Goal: Task Accomplishment & Management: Use online tool/utility

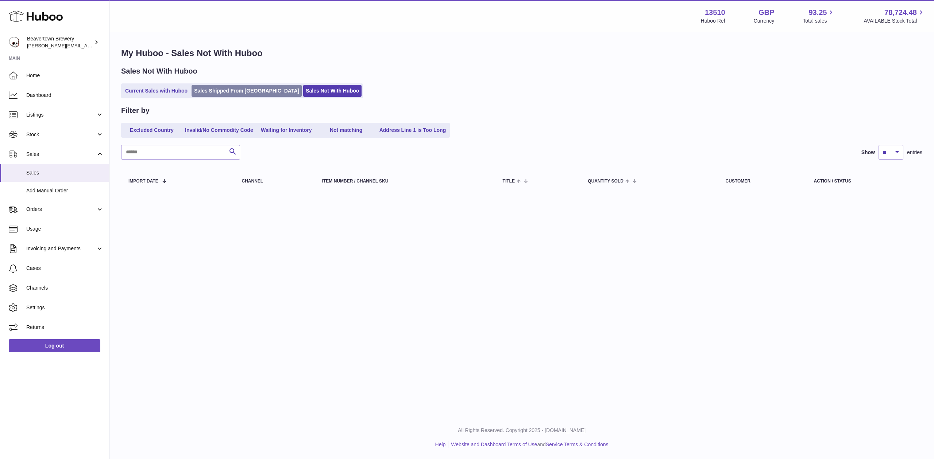
click at [214, 86] on link "Sales Shipped From [GEOGRAPHIC_DATA]" at bounding box center [246, 91] width 110 height 12
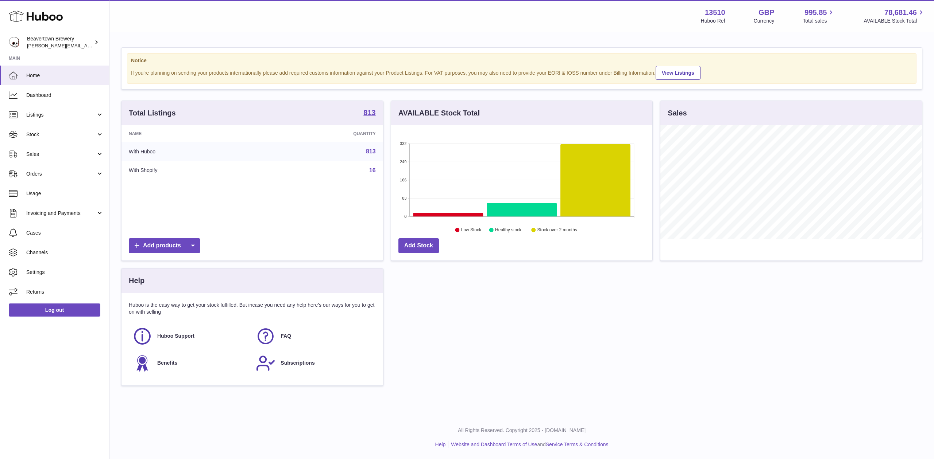
scroll to position [114, 261]
click at [50, 147] on link "Sales" at bounding box center [54, 154] width 109 height 20
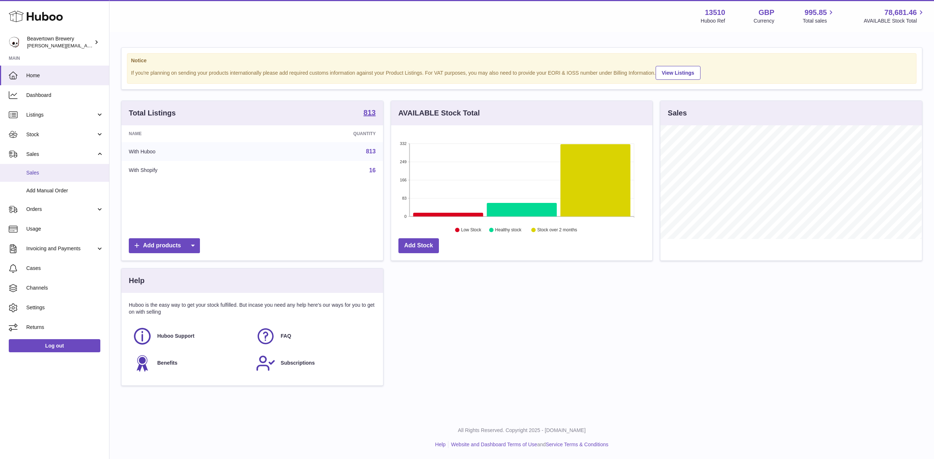
click at [48, 170] on span "Sales" at bounding box center [64, 173] width 77 height 7
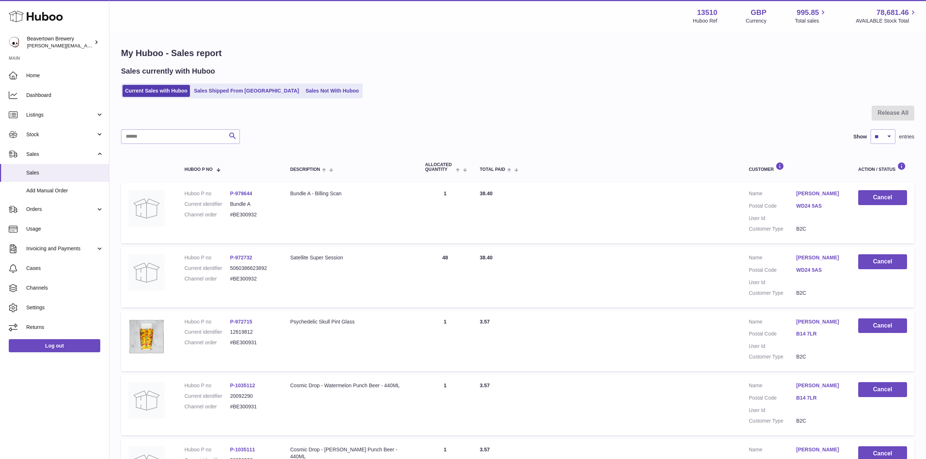
click at [234, 84] on ul "Current Sales with Huboo Sales Shipped From Huboo Sales Not With Huboo" at bounding box center [242, 91] width 242 height 15
click at [234, 85] on link "Sales Shipped From [GEOGRAPHIC_DATA]" at bounding box center [246, 91] width 110 height 12
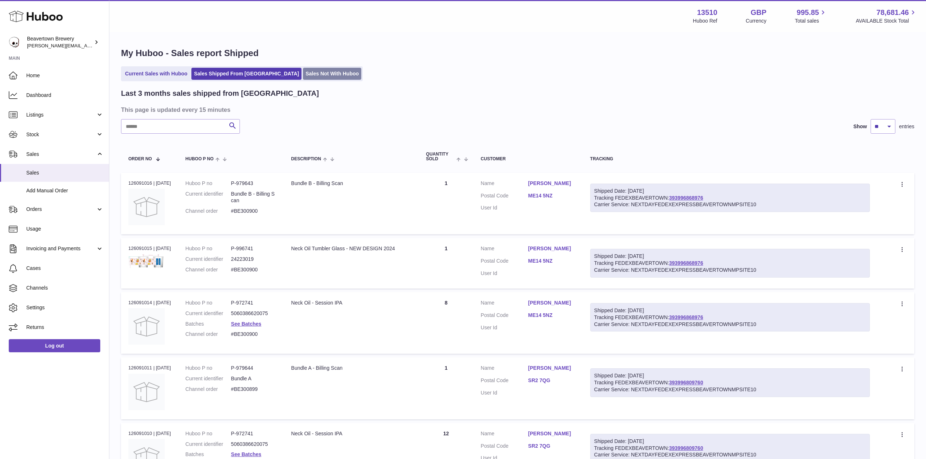
click at [303, 72] on link "Sales Not With Huboo" at bounding box center [332, 74] width 58 height 12
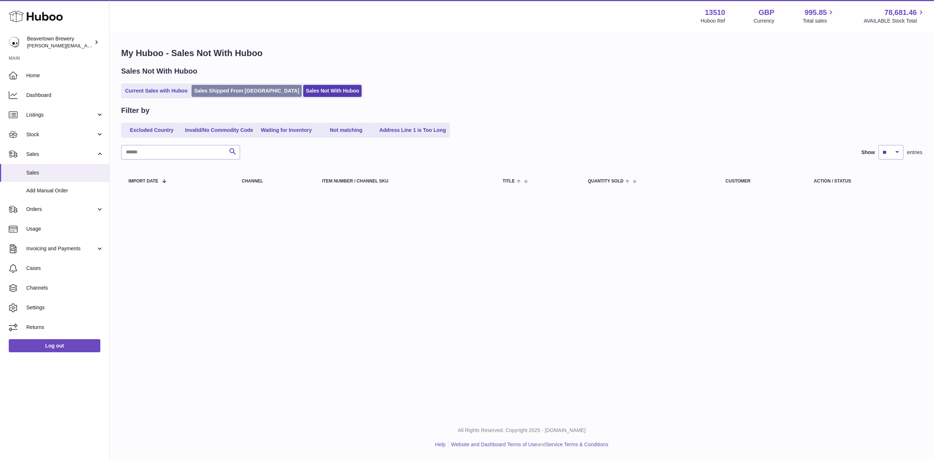
click at [220, 90] on link "Sales Shipped From Huboo" at bounding box center [246, 91] width 110 height 12
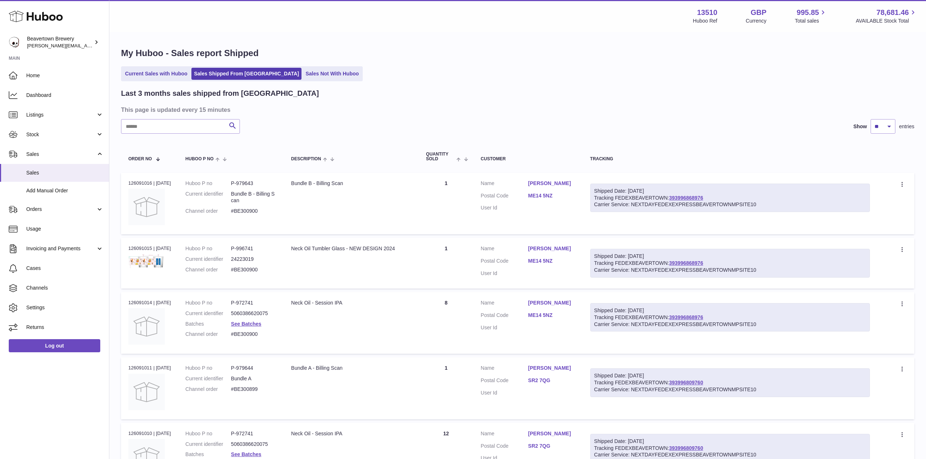
click at [319, 64] on div "My Huboo - Sales report Shipped Current Sales with Huboo Sales Shipped From Hub…" at bounding box center [517, 441] width 817 height 816
click at [305, 71] on link "Sales Not With Huboo" at bounding box center [332, 74] width 58 height 12
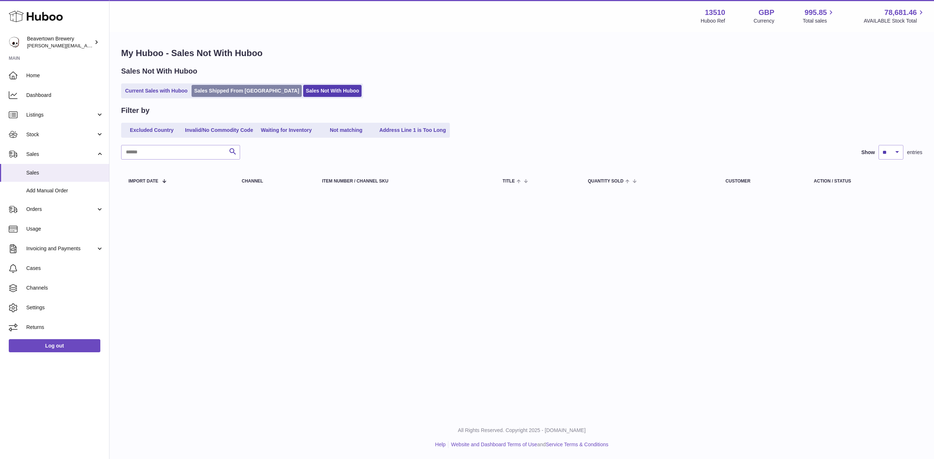
click at [225, 97] on link "Sales Shipped From [GEOGRAPHIC_DATA]" at bounding box center [246, 91] width 110 height 12
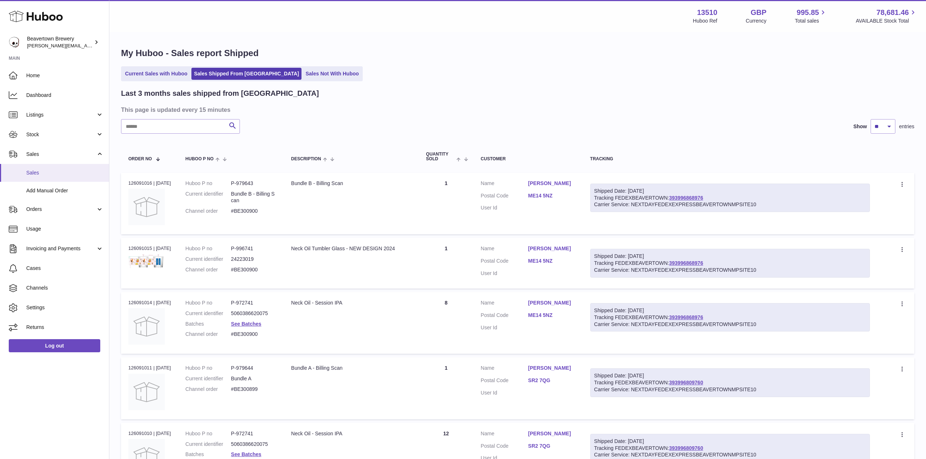
click at [65, 180] on link "Sales" at bounding box center [54, 173] width 109 height 18
click at [62, 190] on span "Add Manual Order" at bounding box center [64, 190] width 77 height 7
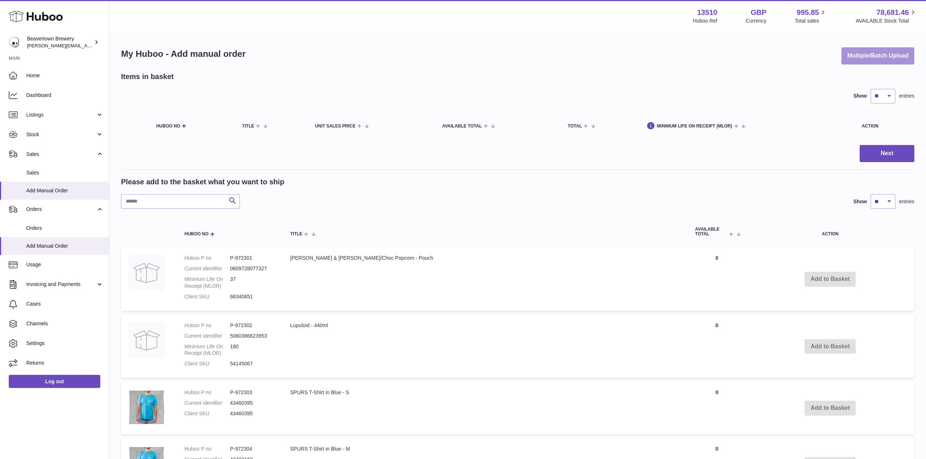
click at [851, 56] on button "Multiple/Batch Upload" at bounding box center [878, 55] width 73 height 17
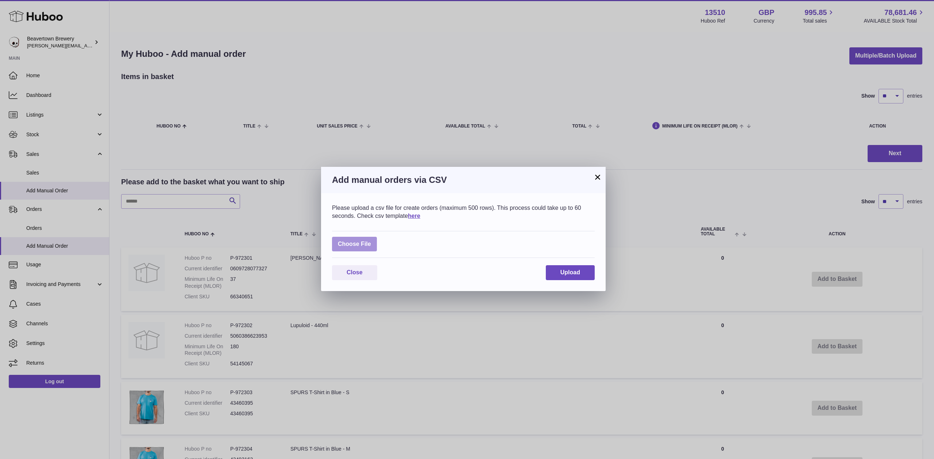
click at [356, 241] on label at bounding box center [354, 244] width 45 height 15
click at [371, 241] on input "file" at bounding box center [371, 241] width 0 height 0
type input "**********"
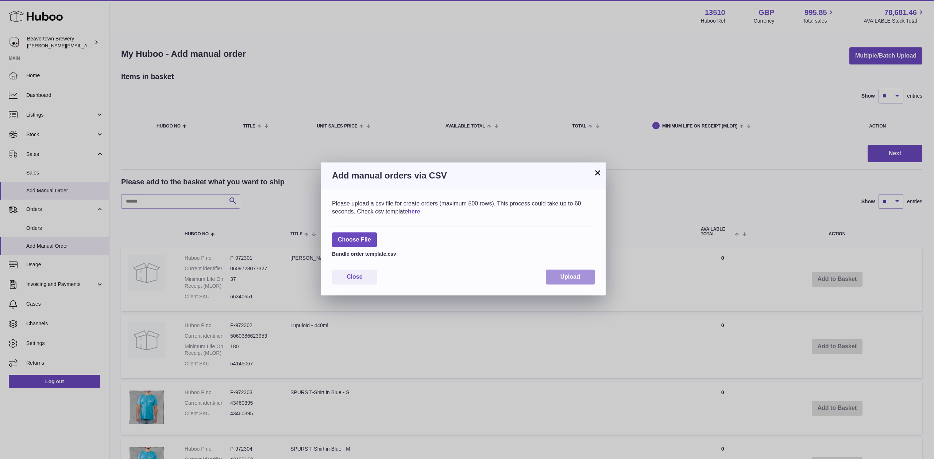
click at [550, 273] on button "Upload" at bounding box center [570, 277] width 49 height 15
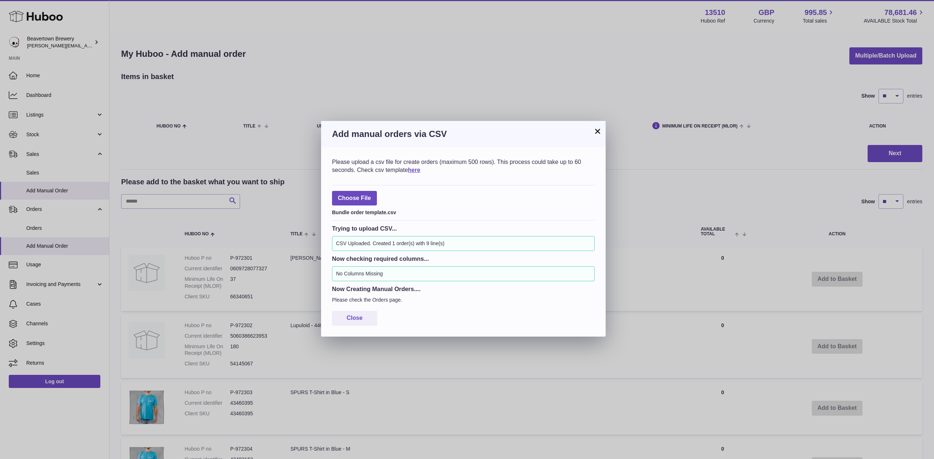
click at [593, 127] on button "×" at bounding box center [597, 131] width 9 height 9
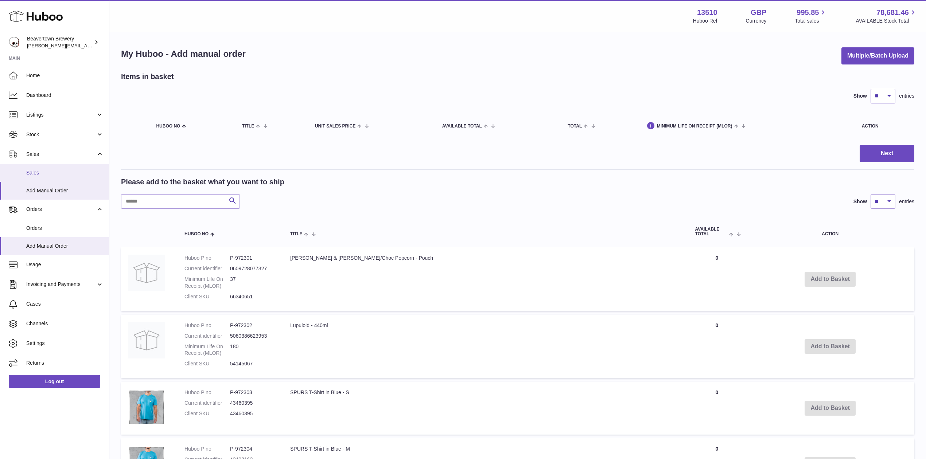
click at [37, 179] on link "Sales" at bounding box center [54, 173] width 109 height 18
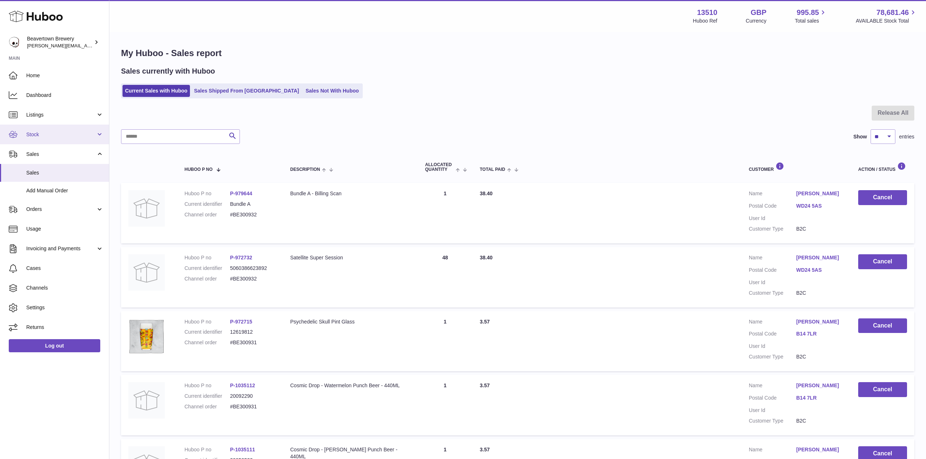
click at [23, 136] on link "Stock" at bounding box center [54, 135] width 109 height 20
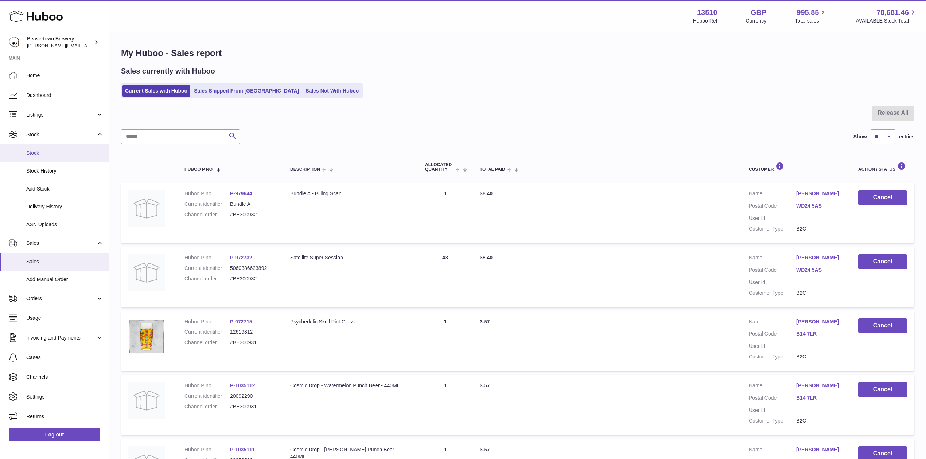
click at [34, 148] on link "Stock" at bounding box center [54, 153] width 109 height 18
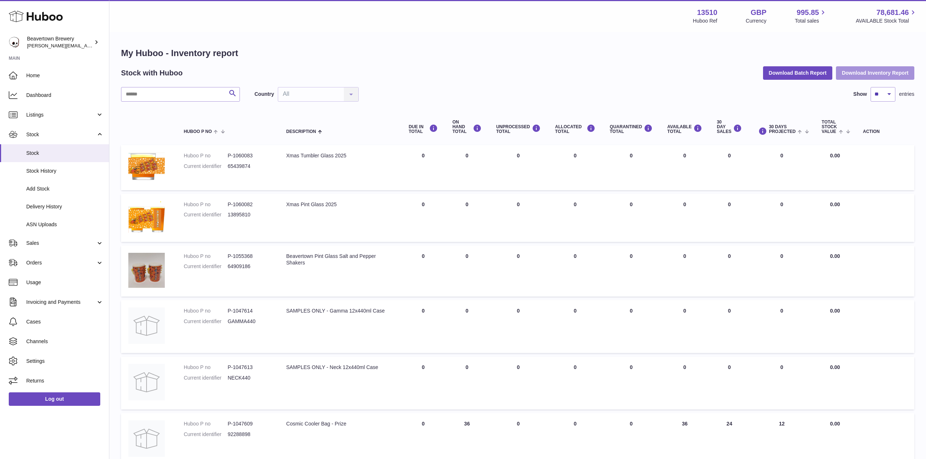
click at [850, 77] on button "Download Inventory Report" at bounding box center [875, 72] width 78 height 13
click at [780, 71] on button "Download Batch Report" at bounding box center [798, 72] width 70 height 13
